Goal: Find contact information: Find contact information

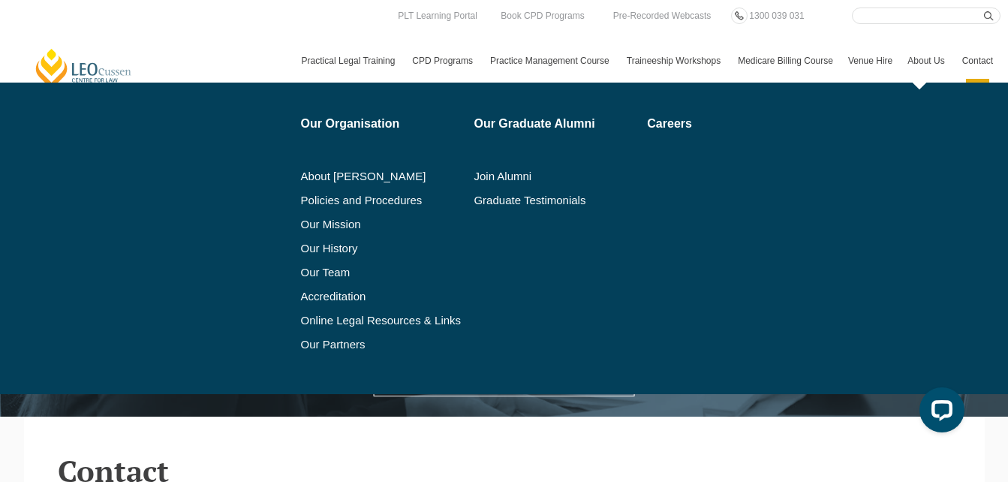
click at [920, 59] on link "About Us" at bounding box center [927, 61] width 54 height 44
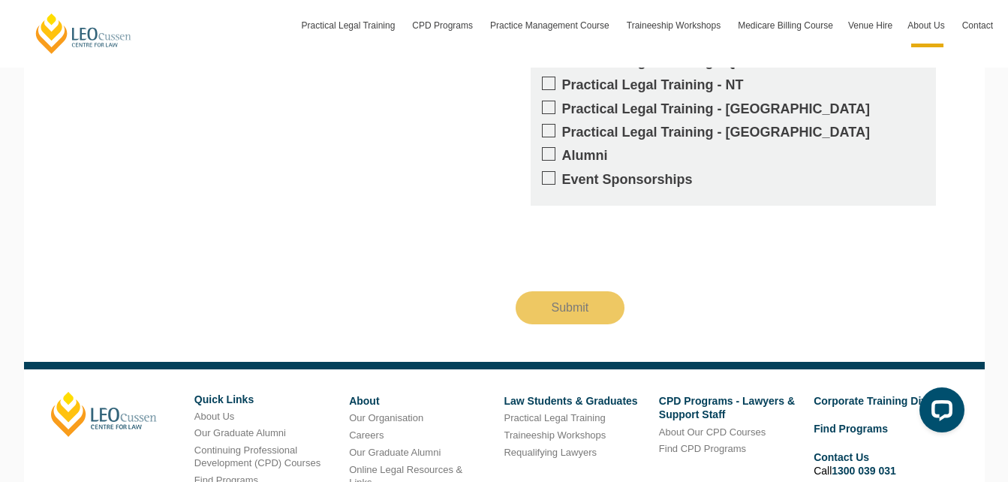
scroll to position [2178, 0]
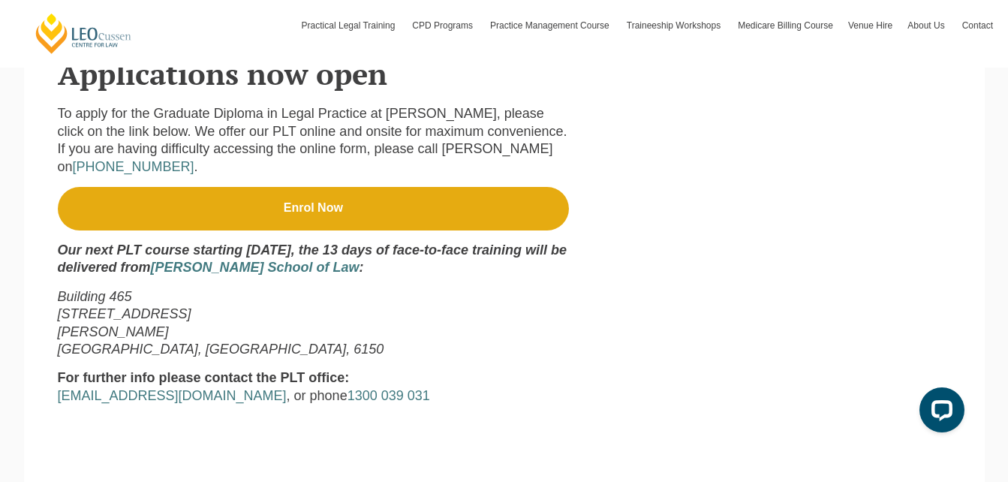
scroll to position [601, 0]
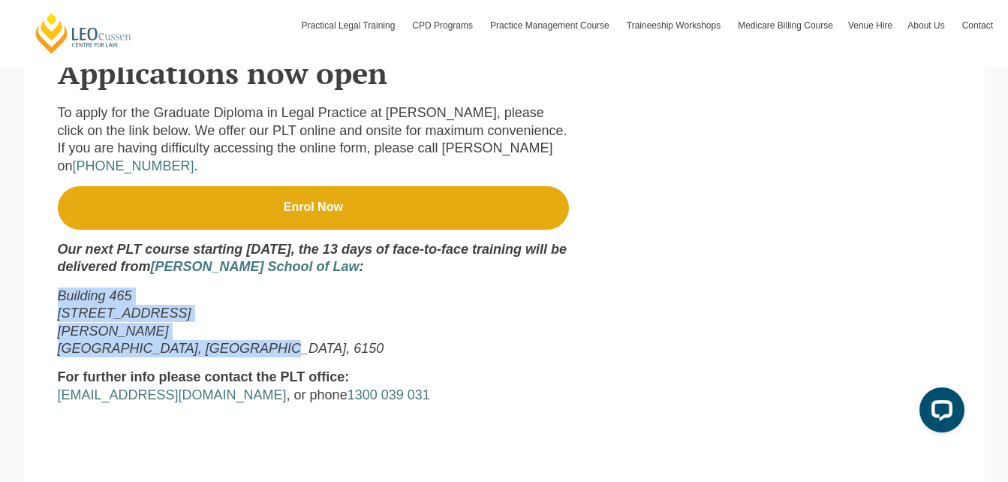
drag, startPoint x: 60, startPoint y: 298, endPoint x: 256, endPoint y: 351, distance: 203.1
click at [256, 351] on p "Building [GEOGRAPHIC_DATA][STREET_ADDRESS][PERSON_NAME]" at bounding box center [314, 323] width 512 height 71
drag, startPoint x: 256, startPoint y: 351, endPoint x: 222, endPoint y: 348, distance: 34.7
copy p "Building [GEOGRAPHIC_DATA][STREET_ADDRESS][PERSON_NAME]"
click at [457, 318] on p "Building [GEOGRAPHIC_DATA][STREET_ADDRESS][PERSON_NAME]" at bounding box center [314, 323] width 512 height 71
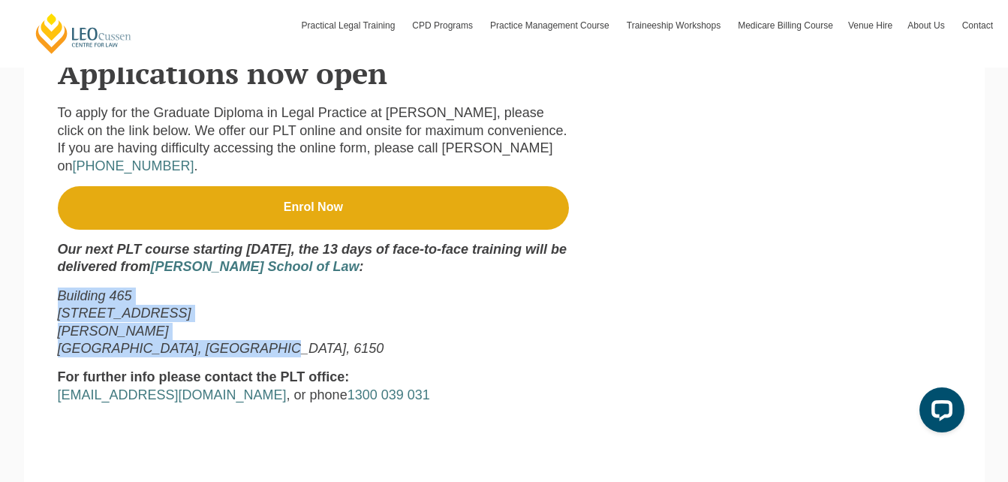
click at [459, 318] on p "Building [GEOGRAPHIC_DATA][STREET_ADDRESS][PERSON_NAME]" at bounding box center [314, 323] width 512 height 71
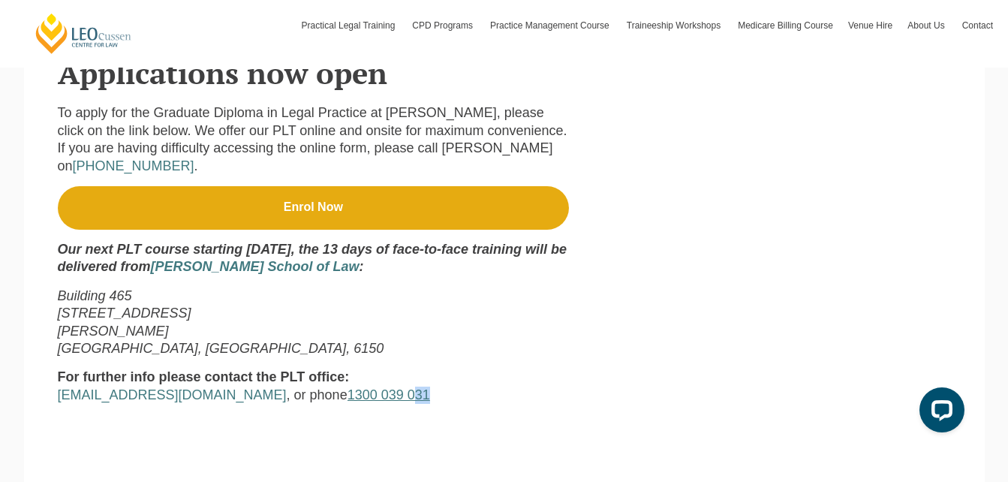
drag, startPoint x: 389, startPoint y: 398, endPoint x: 358, endPoint y: 401, distance: 30.9
click at [358, 401] on p "For further info please contact the PLT office: [EMAIL_ADDRESS][DOMAIN_NAME] , …" at bounding box center [314, 386] width 512 height 35
drag, startPoint x: 358, startPoint y: 401, endPoint x: 490, endPoint y: 370, distance: 135.0
click at [487, 382] on p "For further info please contact the PLT office: [EMAIL_ADDRESS][DOMAIN_NAME] , …" at bounding box center [314, 386] width 512 height 35
drag, startPoint x: 480, startPoint y: 152, endPoint x: 547, endPoint y: 165, distance: 68.8
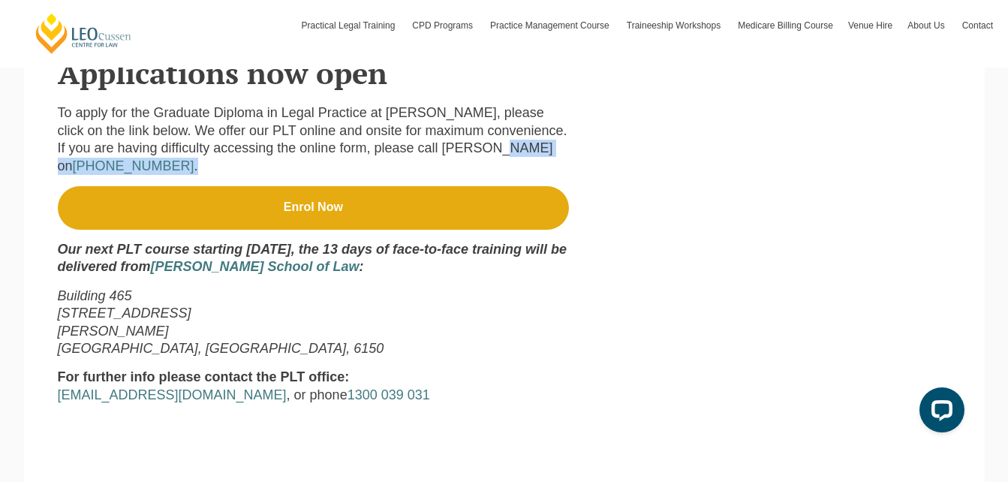
click at [547, 165] on p "To apply for the Graduate Diploma in Legal Practice at [PERSON_NAME], please cl…" at bounding box center [314, 139] width 512 height 71
copy p "on [PHONE_NUMBER] ."
